Goal: Task Accomplishment & Management: Use online tool/utility

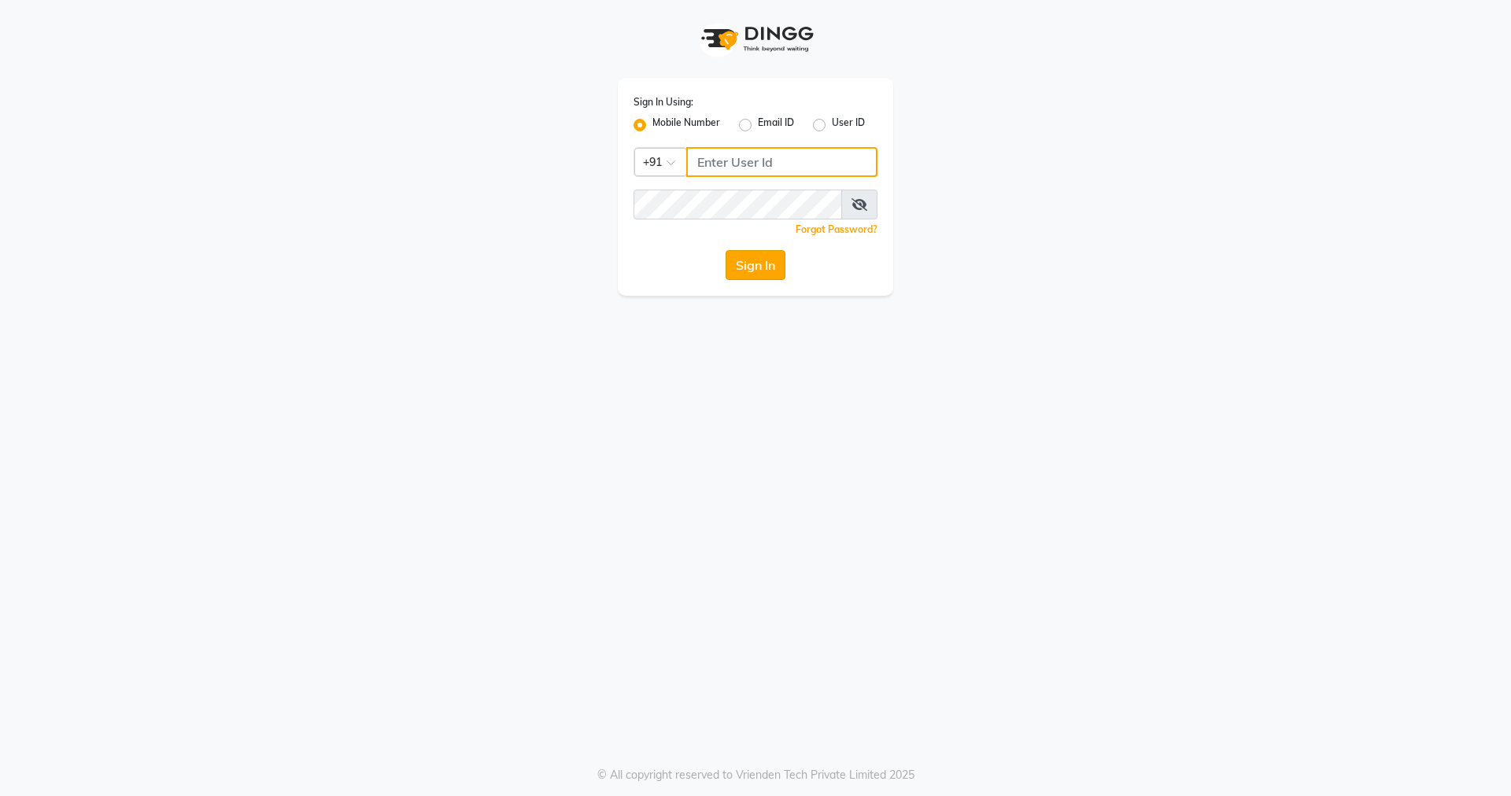
type input "9604225335"
click at [729, 264] on button "Sign In" at bounding box center [755, 265] width 60 height 30
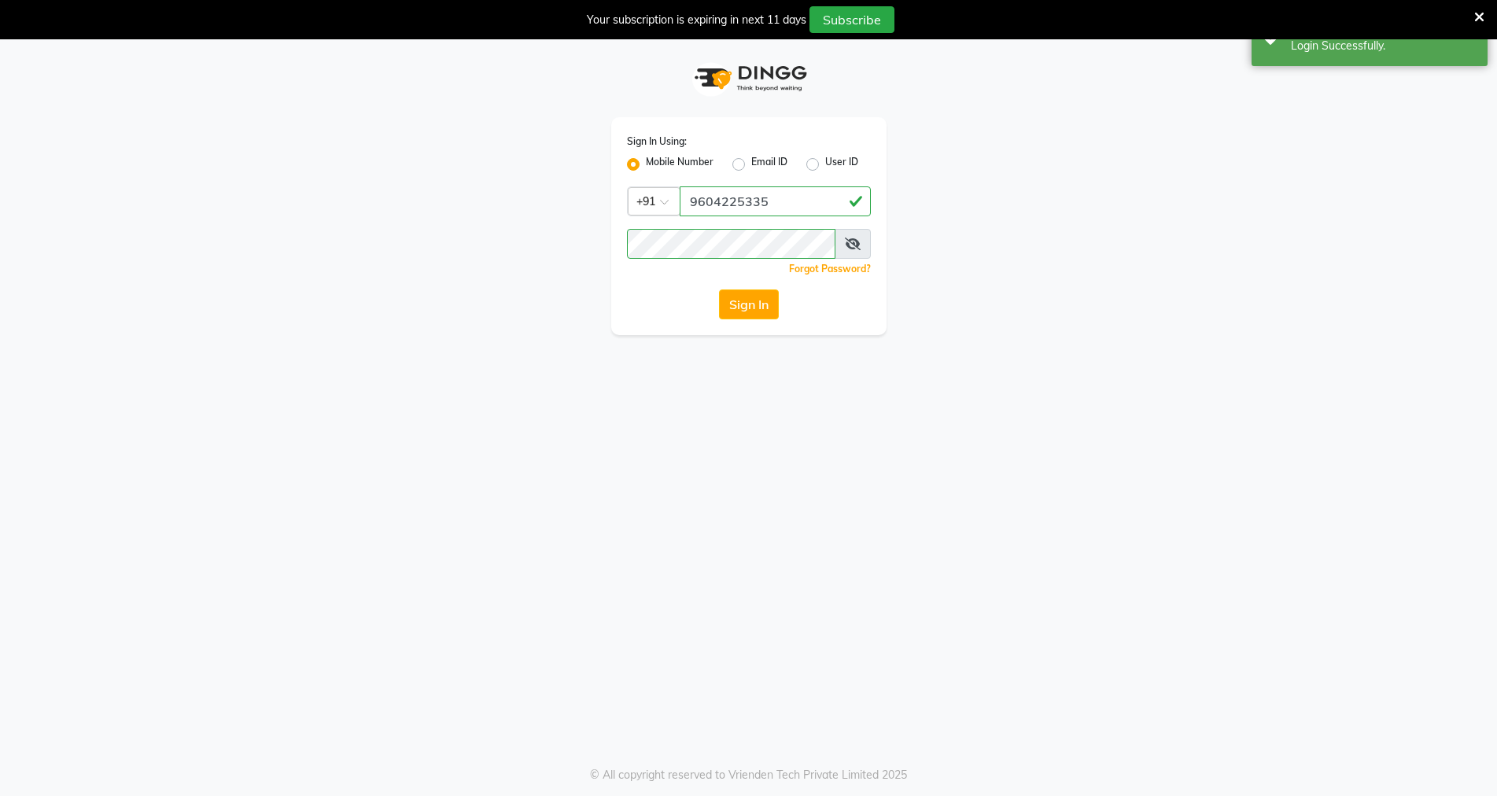
select select "service"
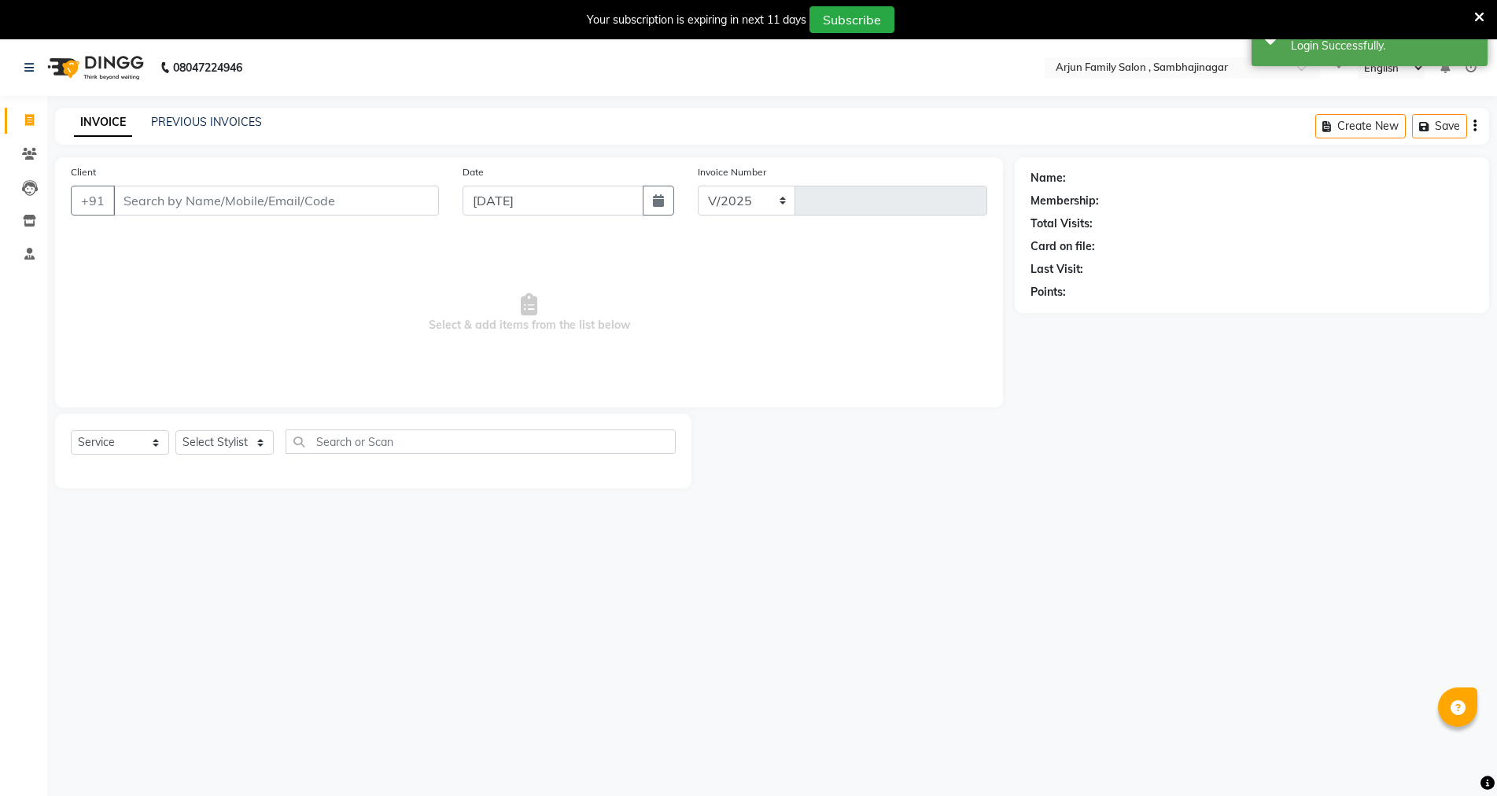
select select "en"
select select "6947"
type input "3791"
click at [202, 194] on input "Client" at bounding box center [276, 201] width 326 height 30
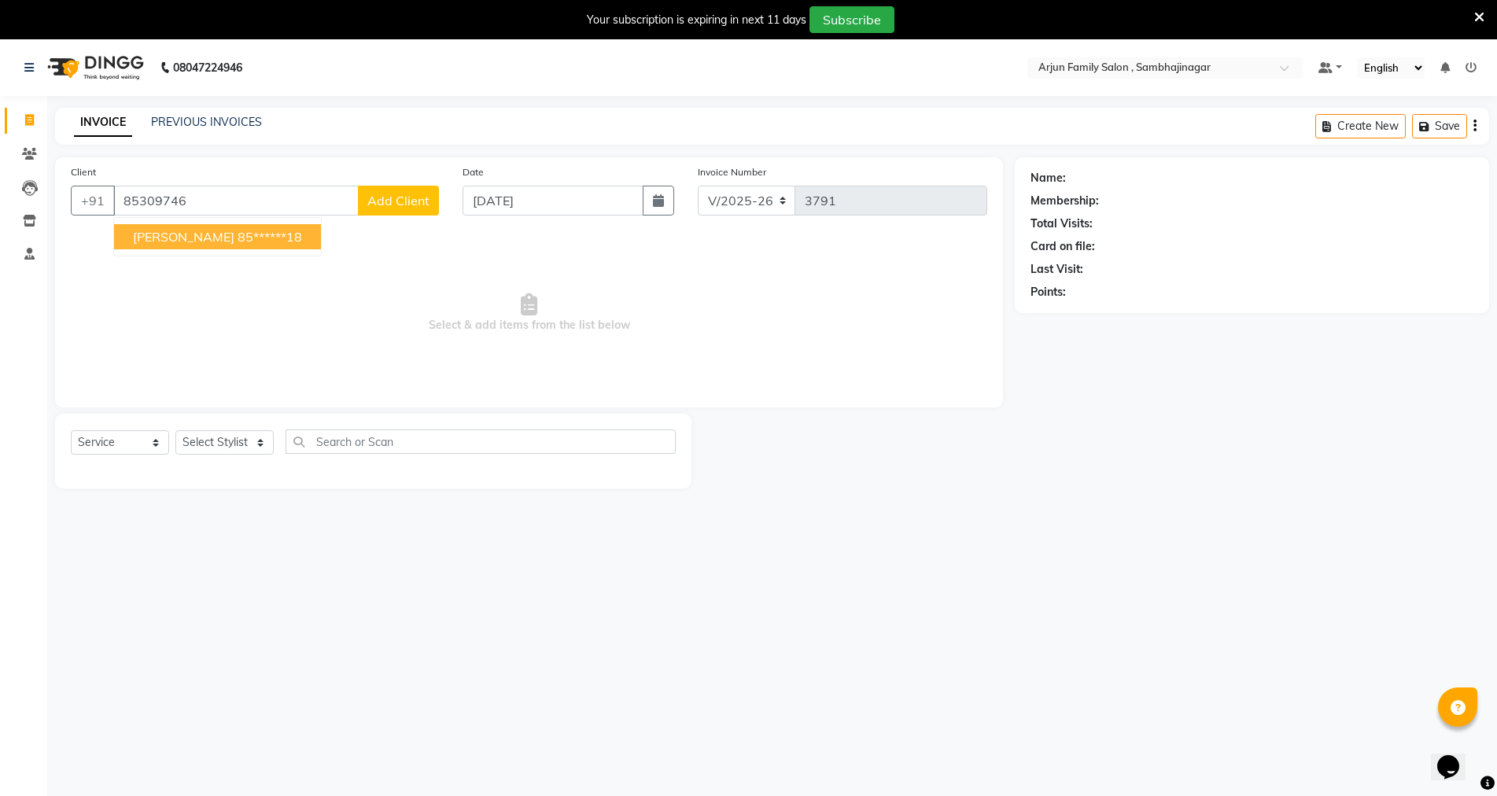
click at [190, 241] on span "[PERSON_NAME]" at bounding box center [183, 237] width 101 height 16
type input "85******18"
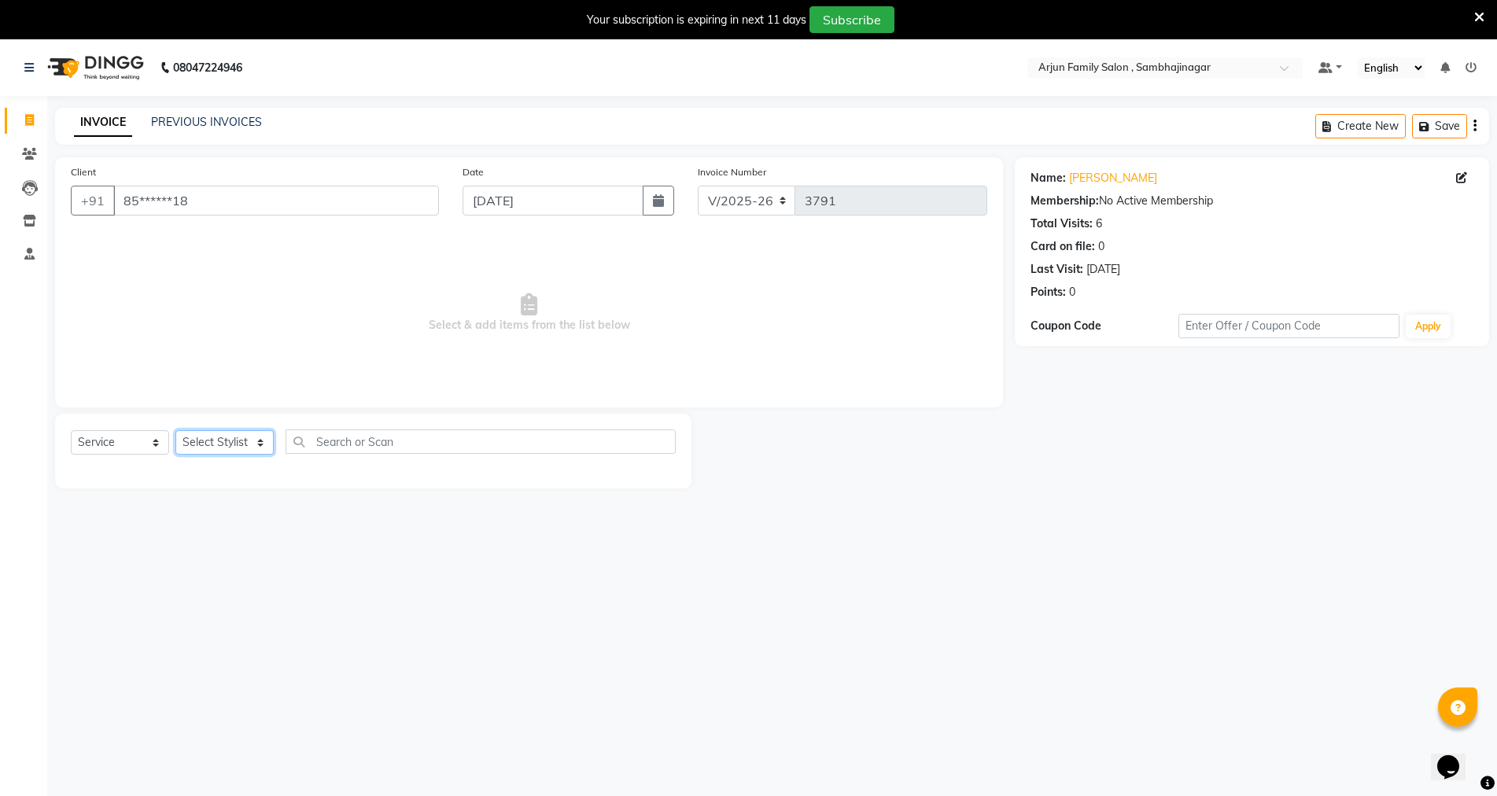
click at [230, 446] on select "Select Stylist arjun [PERSON_NAME] [PERSON_NAME] [PERSON_NAME] [PERSON_NAME]" at bounding box center [224, 442] width 98 height 24
select select "62015"
click at [175, 430] on select "Select Stylist arjun [PERSON_NAME] [PERSON_NAME] [PERSON_NAME] [PERSON_NAME]" at bounding box center [224, 442] width 98 height 24
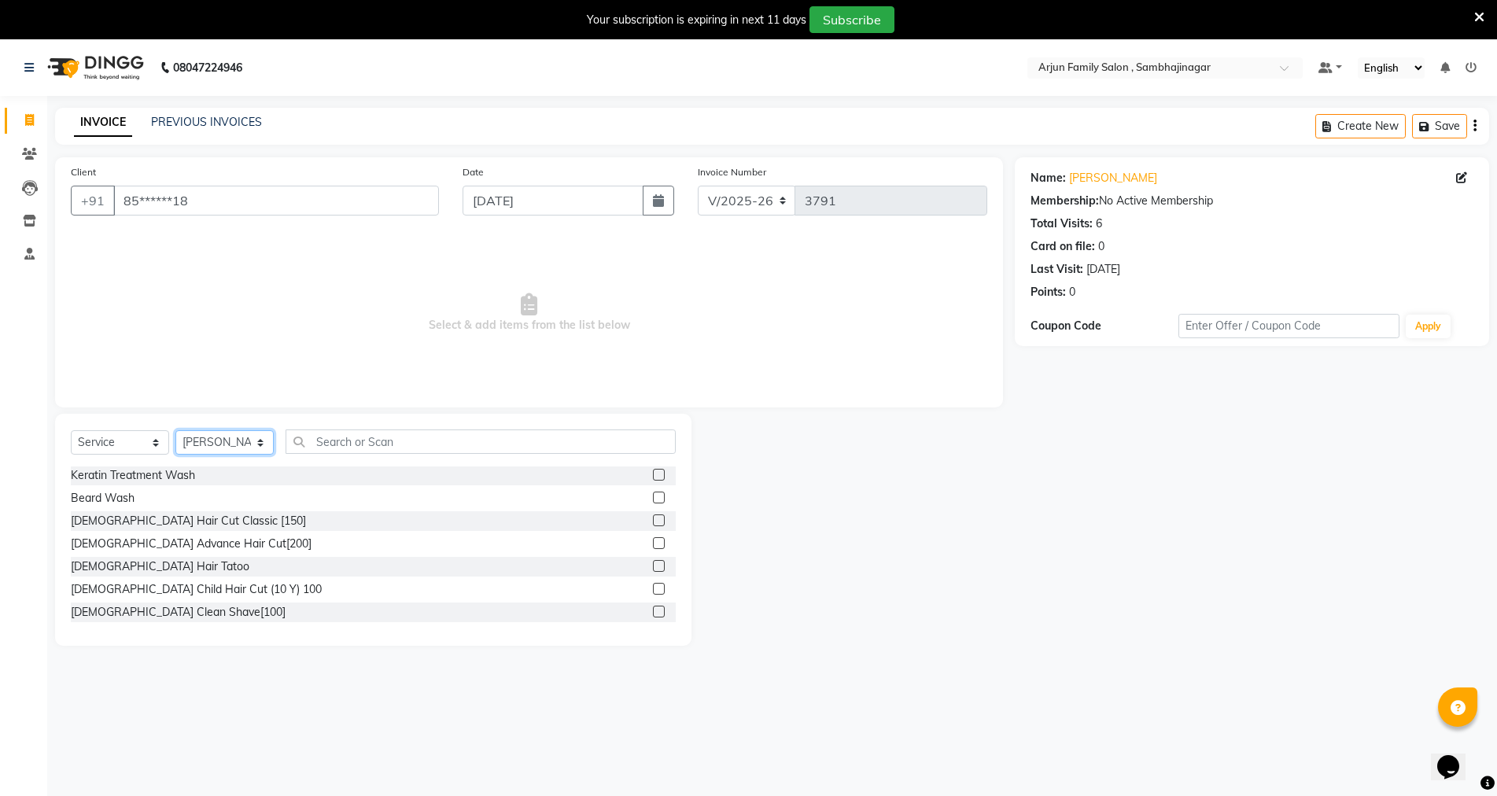
scroll to position [157, 0]
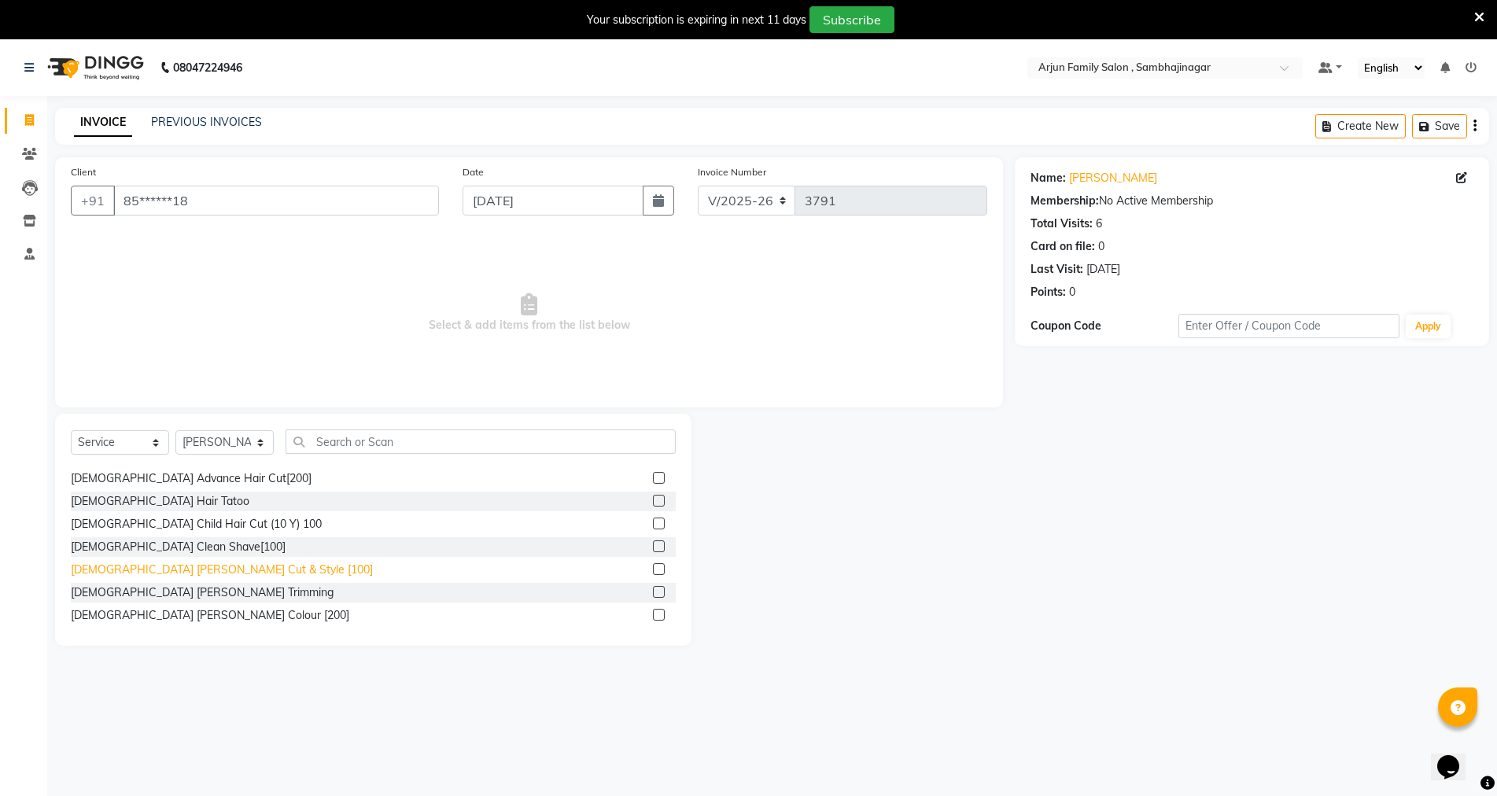
click at [192, 568] on div "[DEMOGRAPHIC_DATA] [PERSON_NAME] Cut & Style [100]" at bounding box center [222, 570] width 302 height 17
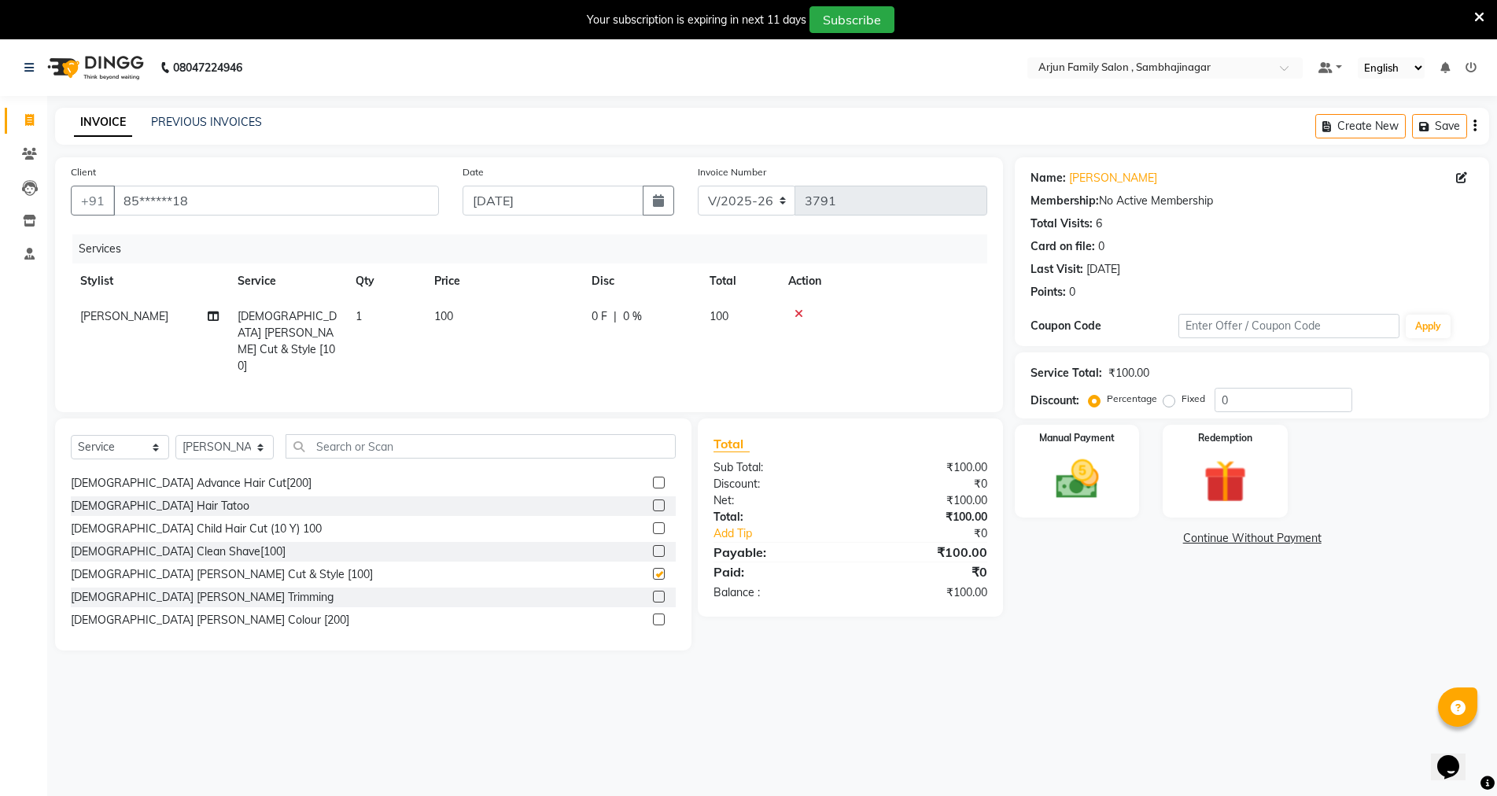
checkbox input "false"
click at [1043, 503] on img at bounding box center [1077, 479] width 72 height 51
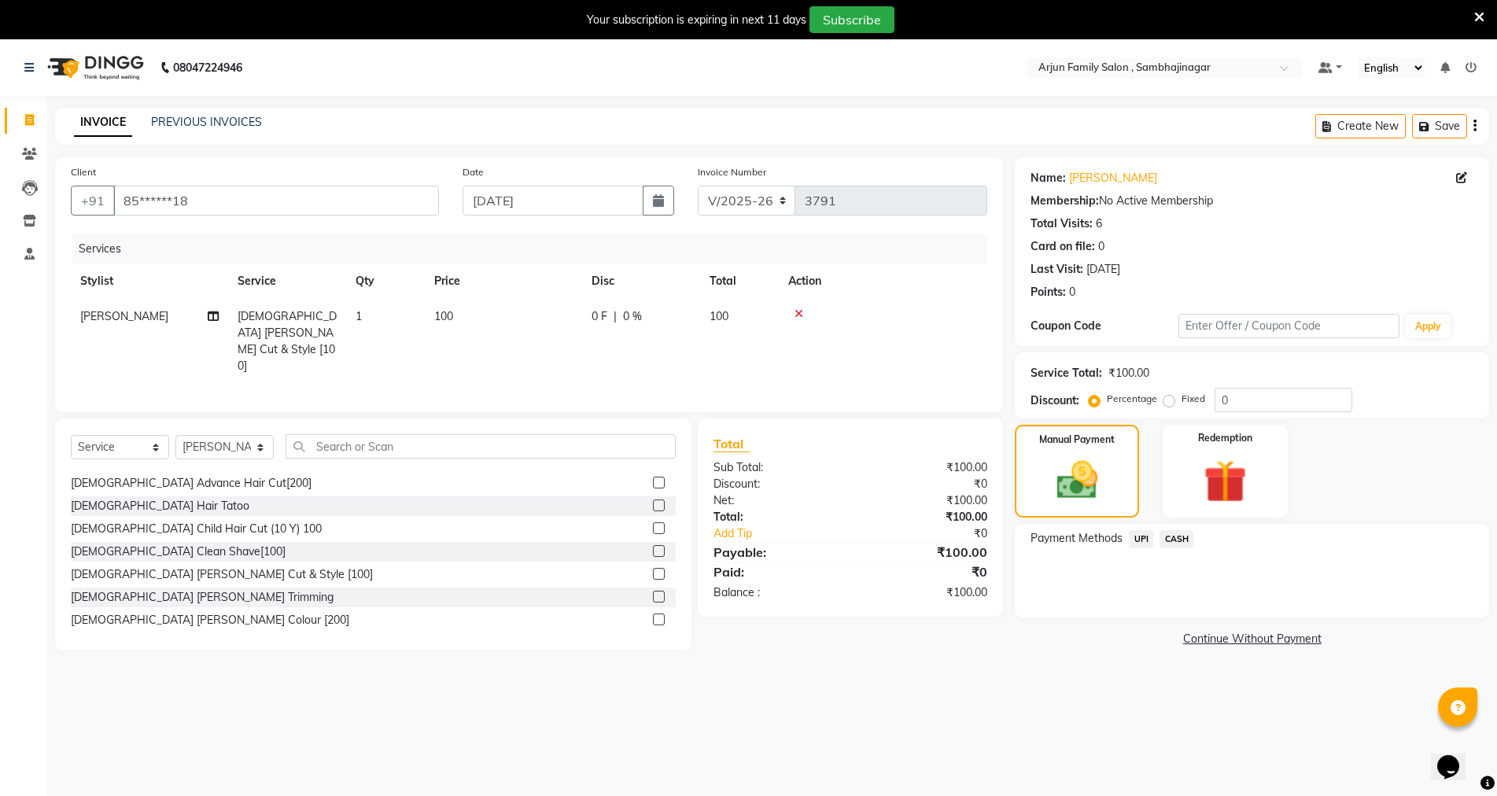
click at [1168, 539] on span "CASH" at bounding box center [1177, 539] width 34 height 18
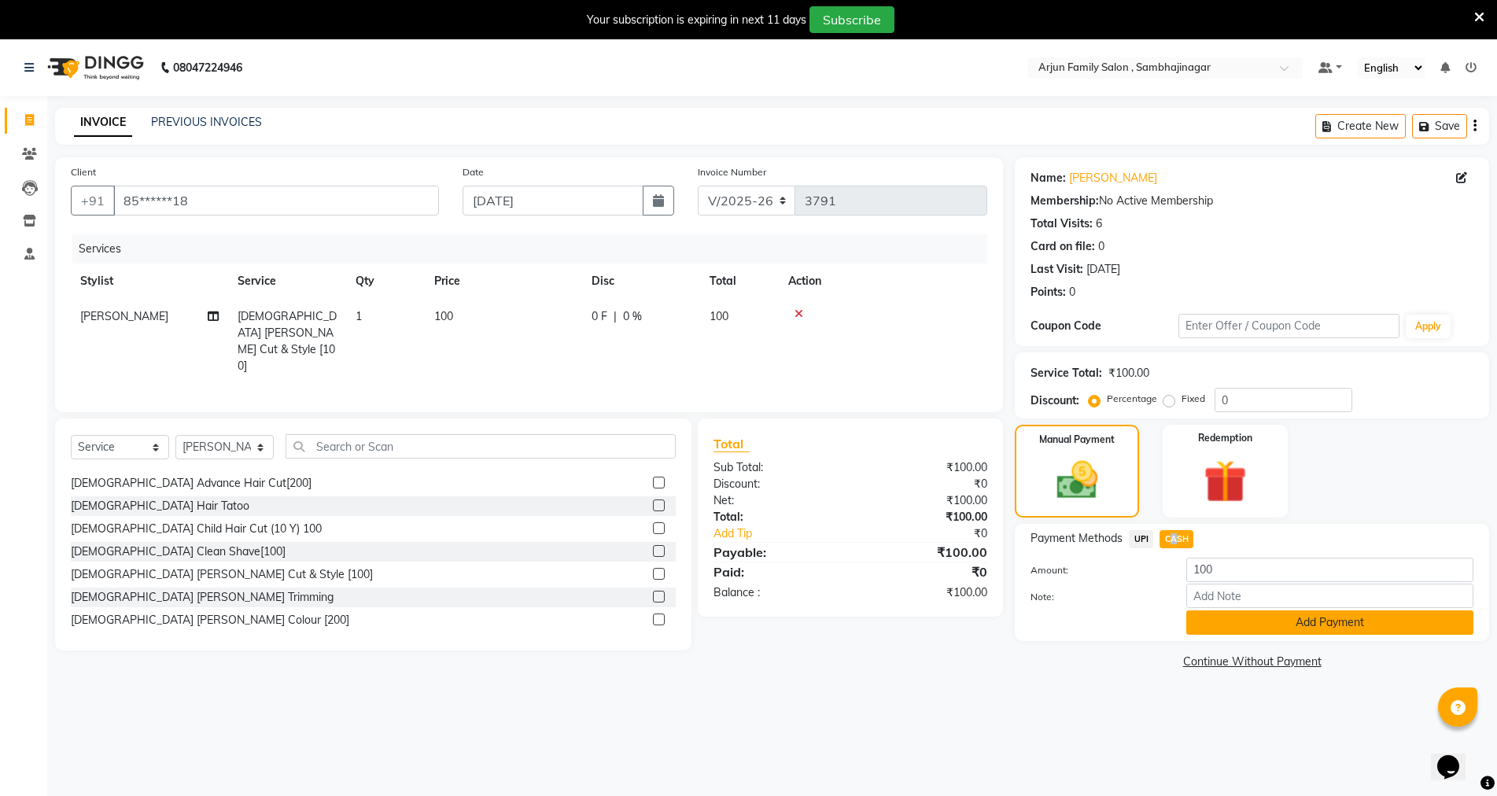
click at [1216, 622] on button "Add Payment" at bounding box center [1329, 623] width 287 height 24
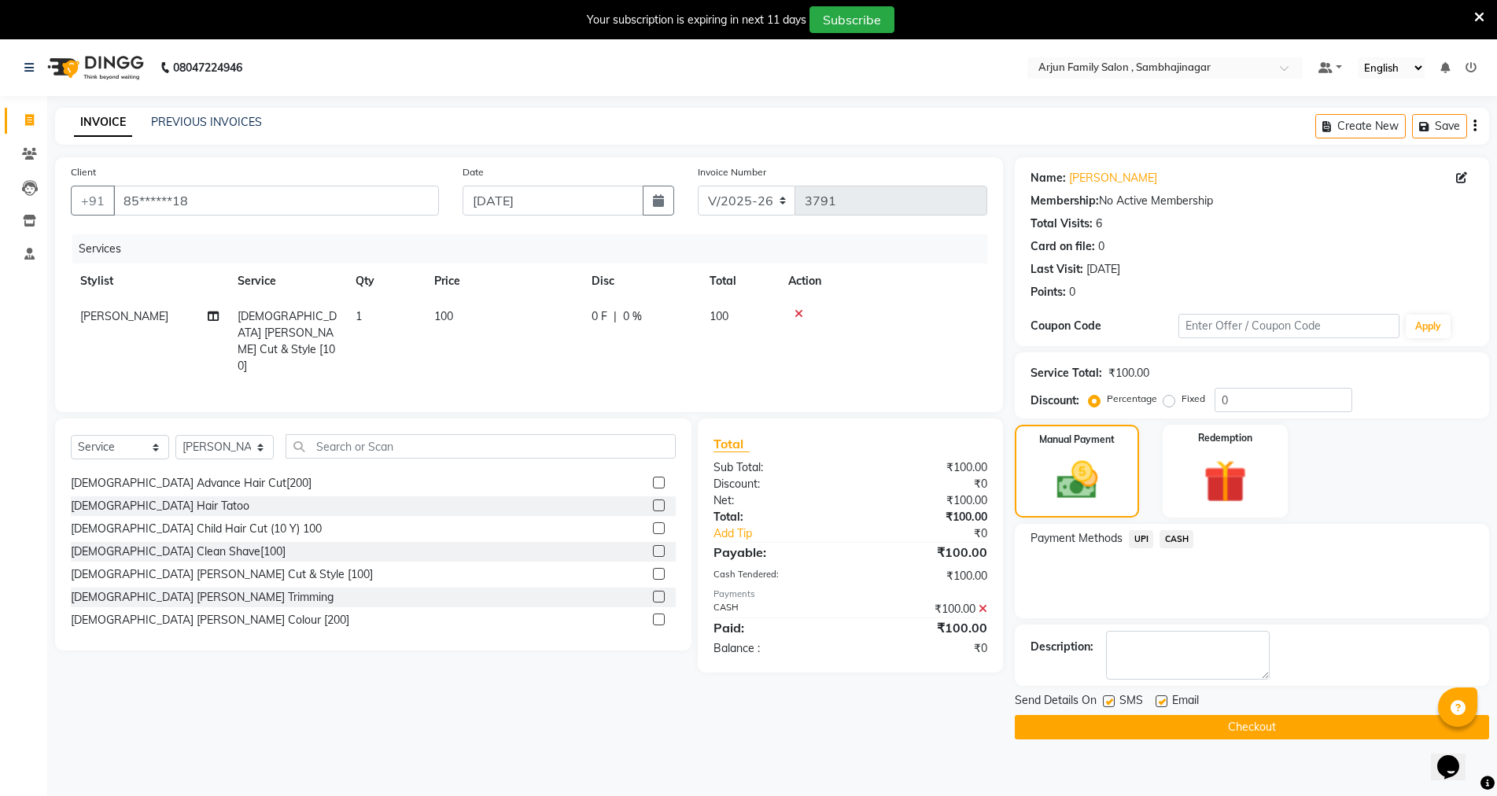
click at [1260, 743] on main "INVOICE PREVIOUS INVOICES Create New Save Client +91 85******18 Date [DATE] Inv…" at bounding box center [772, 435] width 1450 height 655
click at [1259, 732] on button "Checkout" at bounding box center [1252, 727] width 474 height 24
